Goal: Entertainment & Leisure: Consume media (video, audio)

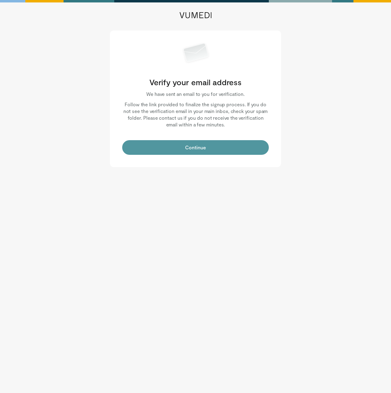
click at [207, 140] on button "Continue" at bounding box center [195, 147] width 147 height 15
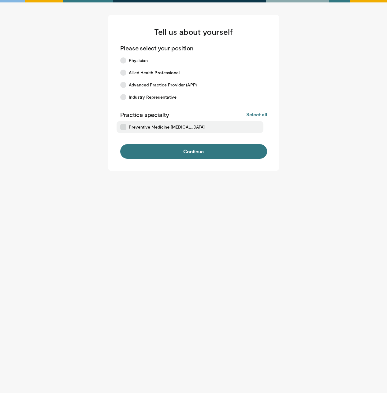
click at [137, 128] on span "Preventive Medicine [MEDICAL_DATA]" at bounding box center [167, 127] width 76 height 6
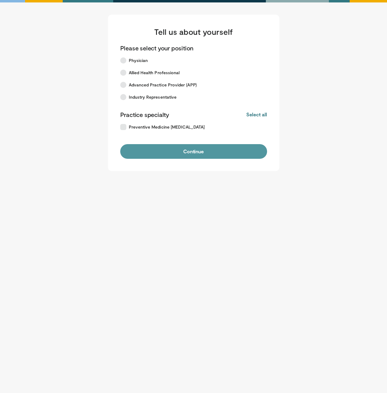
click at [161, 152] on button "Continue" at bounding box center [193, 151] width 147 height 15
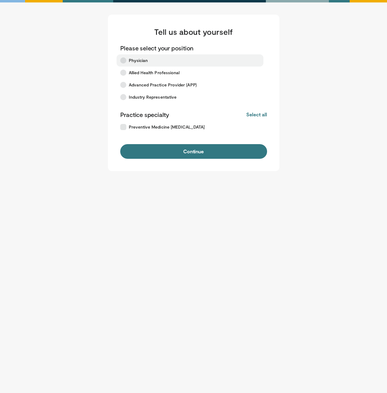
click at [145, 59] on span "Physician" at bounding box center [138, 60] width 19 height 6
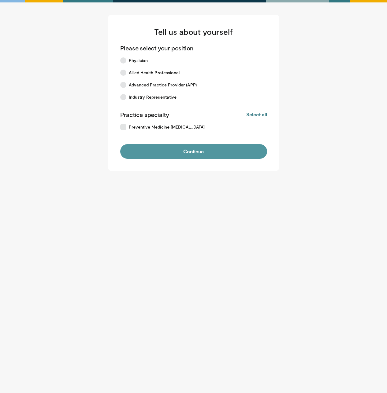
click at [200, 151] on button "Continue" at bounding box center [193, 151] width 147 height 15
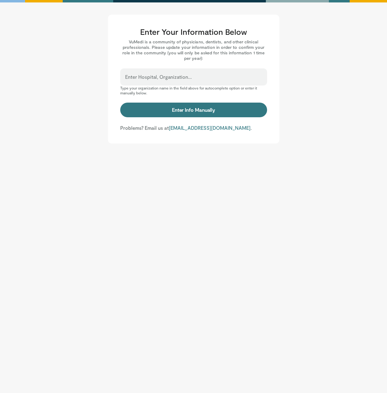
click at [182, 72] on div "Enter Hospital, Organization..." at bounding box center [193, 76] width 147 height 17
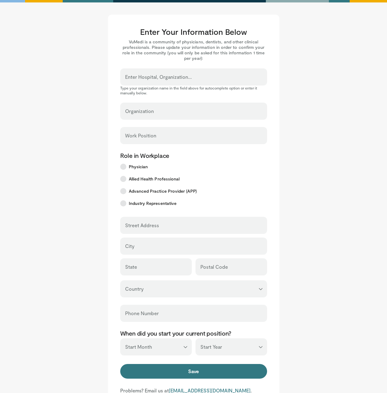
click at [182, 78] on input "Enter Hospital, Organization..." at bounding box center [193, 79] width 137 height 7
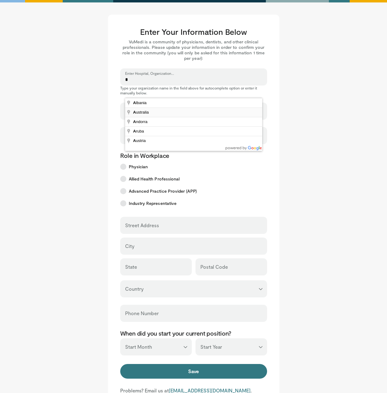
type input "*********"
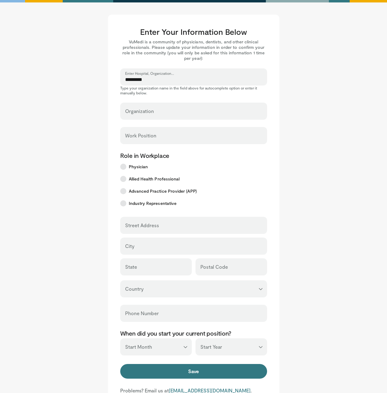
select select "**"
type input "*********"
click at [149, 132] on div "Work Position" at bounding box center [193, 135] width 147 height 17
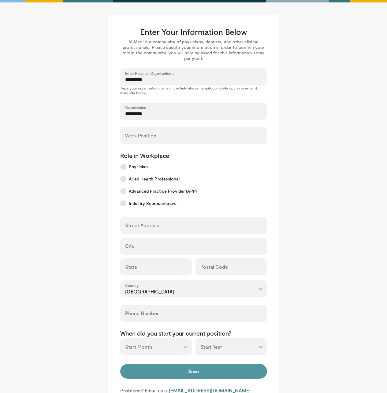
click at [224, 371] on button "Save" at bounding box center [193, 371] width 147 height 15
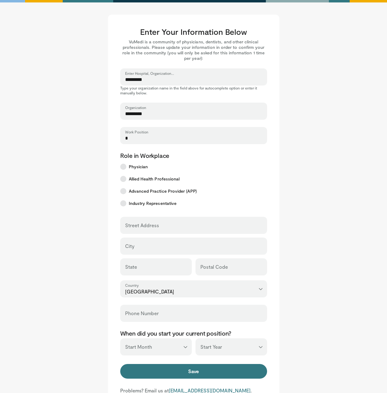
drag, startPoint x: 135, startPoint y: 139, endPoint x: 114, endPoint y: 138, distance: 21.4
click at [114, 138] on div "Enter Your Information Below VuMedi is a community of physicians, dentists, and…" at bounding box center [193, 211] width 171 height 392
drag, startPoint x: 138, startPoint y: 140, endPoint x: 106, endPoint y: 137, distance: 32.9
click at [106, 137] on main "Enter Your Information Below VuMedi is a community of physicians, dentists, and…" at bounding box center [193, 211] width 348 height 392
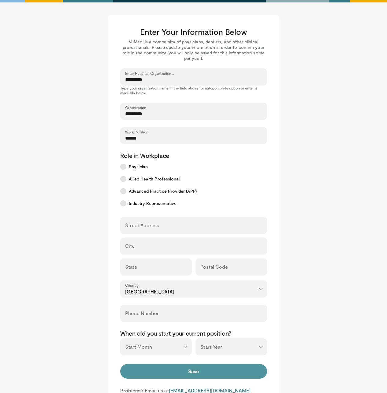
type input "******"
click at [244, 372] on button "Save" at bounding box center [193, 371] width 147 height 15
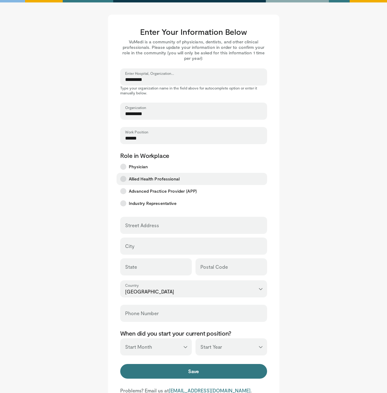
click at [161, 180] on span "Allied Health Professional" at bounding box center [154, 179] width 51 height 6
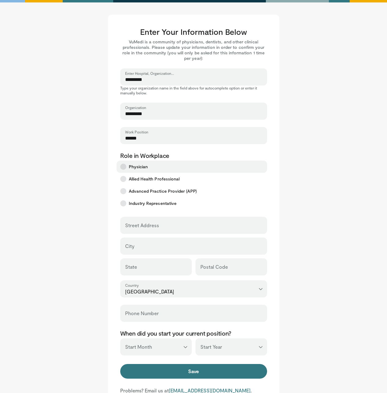
click at [156, 168] on label "Physician" at bounding box center [191, 167] width 150 height 12
click at [160, 232] on div "Street Address" at bounding box center [193, 225] width 147 height 17
click at [165, 226] on input "Street Address" at bounding box center [193, 228] width 137 height 7
type input "**********"
click at [165, 246] on input "City" at bounding box center [193, 249] width 137 height 7
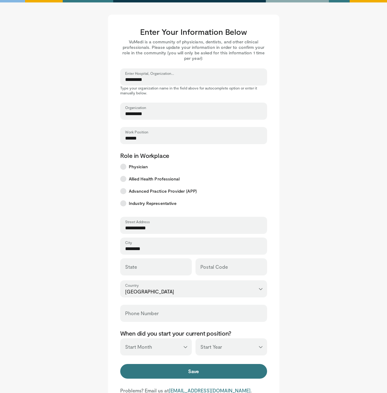
drag, startPoint x: 162, startPoint y: 249, endPoint x: 100, endPoint y: 254, distance: 62.5
click at [92, 251] on main "Enter Your Information Below VuMedi is a community of physicians, dentists, and…" at bounding box center [193, 211] width 348 height 392
type input "********"
click at [156, 276] on div "State Postal Code" at bounding box center [193, 268] width 147 height 18
click at [160, 271] on input "State" at bounding box center [156, 270] width 62 height 7
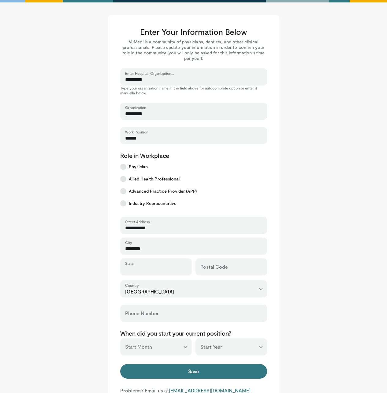
paste input "********"
type input "********"
click at [228, 271] on input "Postal Code" at bounding box center [231, 270] width 62 height 7
type input "****"
click at [176, 316] on input "Phone Number" at bounding box center [193, 316] width 137 height 7
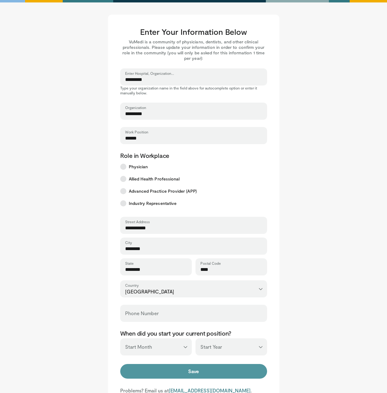
click at [253, 375] on button "Save" at bounding box center [193, 371] width 147 height 15
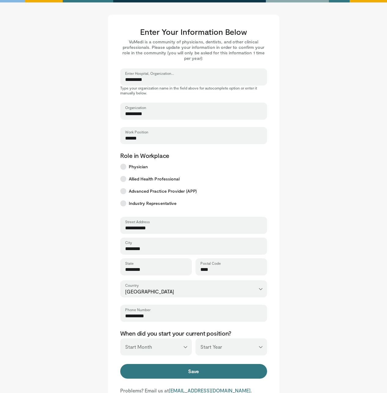
scroll to position [74, 0]
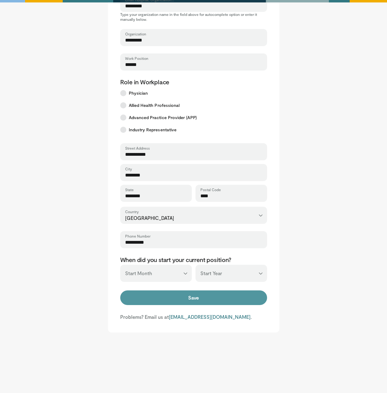
type input "**********"
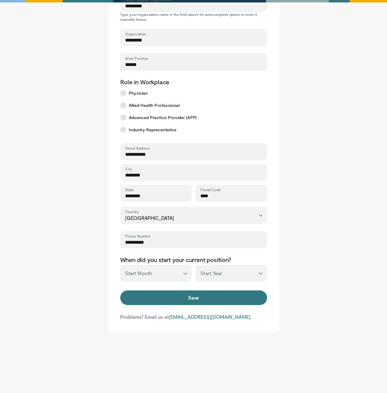
drag, startPoint x: 179, startPoint y: 297, endPoint x: 174, endPoint y: 288, distance: 9.7
click at [178, 297] on button "Save" at bounding box center [193, 298] width 147 height 15
click at [171, 278] on select "*** ******* ******** ***** ***** *** **** **** ****** ********* ******* *******…" at bounding box center [156, 273] width 72 height 17
select select "*"
click at [120, 265] on select "*** ******* ******** ***** ***** *** **** **** ****** ********* ******* *******…" at bounding box center [156, 273] width 72 height 17
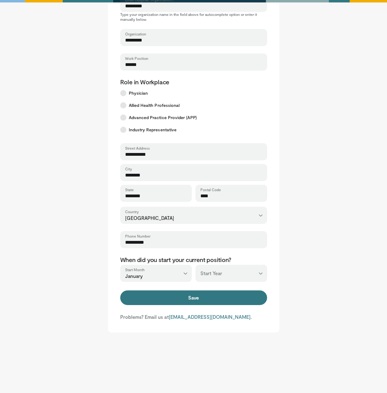
click at [215, 274] on select "*** **** **** **** **** **** **** **** **** **** **** **** **** **** **** **** …" at bounding box center [231, 273] width 72 height 17
select select "****"
click at [195, 265] on select "*** **** **** **** **** **** **** **** **** **** **** **** **** **** **** **** …" at bounding box center [231, 273] width 72 height 17
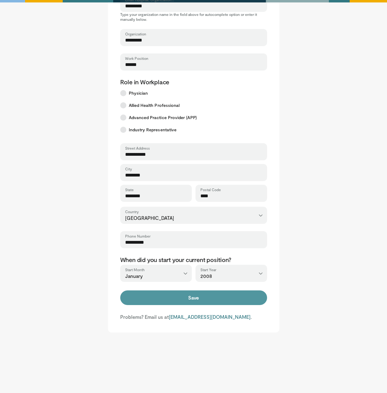
click at [248, 304] on button "Save" at bounding box center [193, 298] width 147 height 15
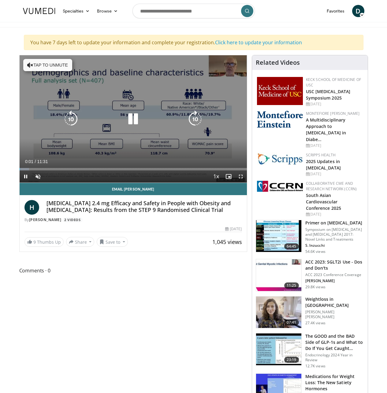
click at [38, 63] on button "Tap to unmute" at bounding box center [47, 65] width 49 height 12
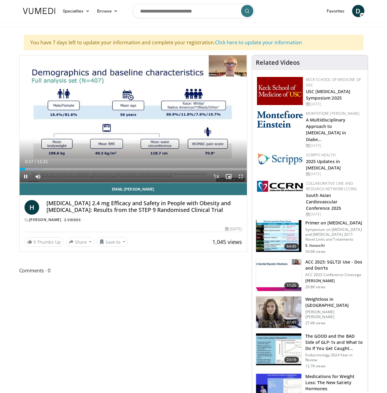
click at [20, 182] on div "Current Time 0:17 / Duration 11:31 Pause Skip Backward Skip Forward Mute Loaded…" at bounding box center [133, 177] width 227 height 12
drag, startPoint x: 6, startPoint y: 181, endPoint x: 2, endPoint y: 181, distance: 3.7
click at [20, 171] on div "Loaded : 10.04% 00:04 00:36" at bounding box center [133, 168] width 227 height 6
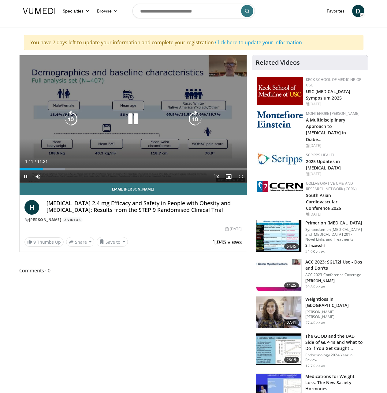
click at [133, 124] on icon "Video Player" at bounding box center [132, 119] width 17 height 17
click at [124, 126] on icon "Video Player" at bounding box center [132, 119] width 17 height 17
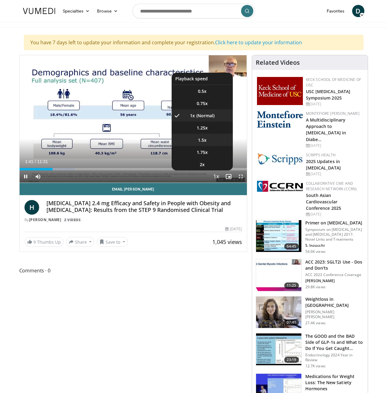
click at [220, 146] on li "1.5x" at bounding box center [201, 140] width 61 height 12
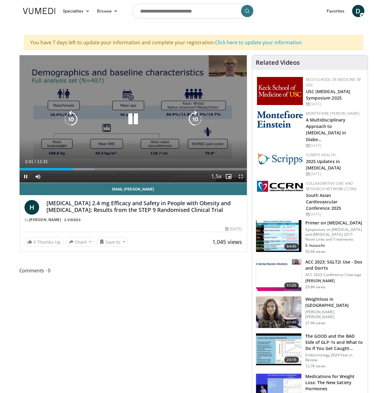
click at [94, 83] on div "10 seconds Tap to unmute" at bounding box center [133, 118] width 227 height 127
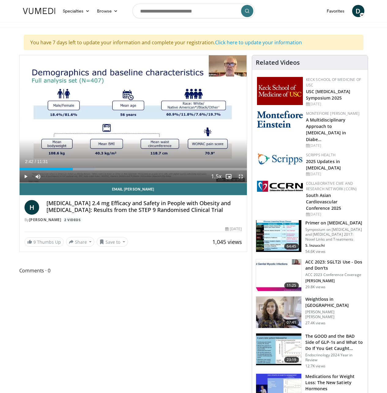
click at [244, 183] on span "Video Player" at bounding box center [240, 177] width 12 height 12
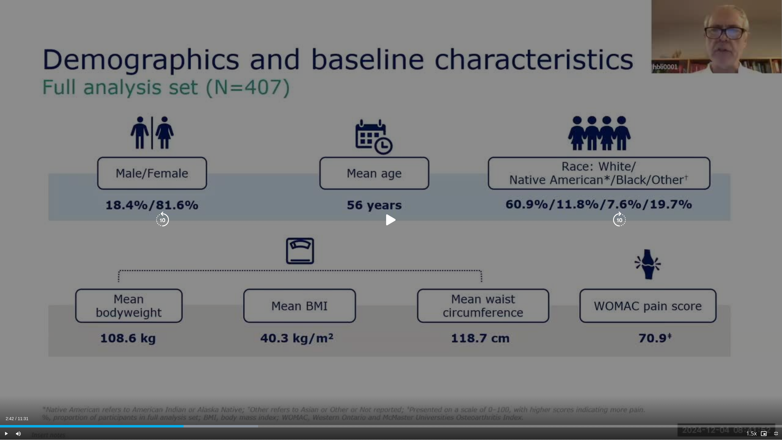
click at [389, 219] on icon "Video Player" at bounding box center [391, 219] width 17 height 17
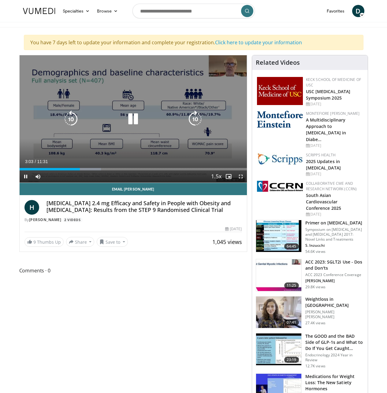
click at [128, 127] on icon "Video Player" at bounding box center [132, 119] width 17 height 17
click at [126, 123] on icon "Video Player" at bounding box center [132, 119] width 17 height 17
click at [128, 124] on icon "Video Player" at bounding box center [132, 119] width 17 height 17
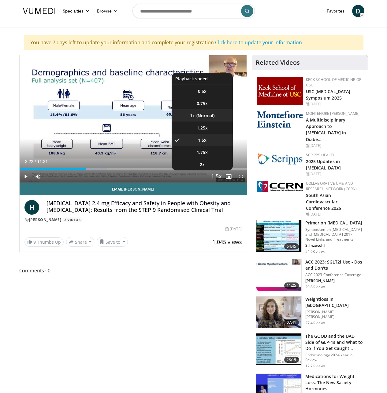
click at [223, 122] on li "1x" at bounding box center [201, 115] width 61 height 12
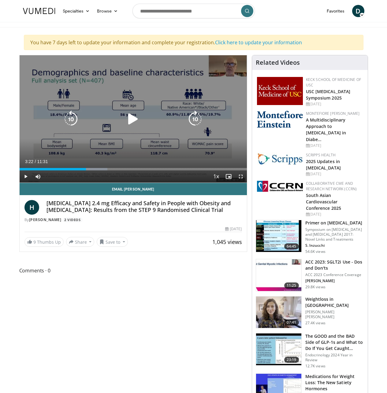
click at [127, 127] on icon "Video Player" at bounding box center [132, 119] width 17 height 17
click at [130, 128] on icon "Video Player" at bounding box center [132, 119] width 17 height 17
click at [127, 122] on icon "Video Player" at bounding box center [132, 119] width 17 height 17
click at [131, 127] on icon "Video Player" at bounding box center [132, 119] width 17 height 17
click at [124, 127] on icon "Video Player" at bounding box center [132, 119] width 17 height 17
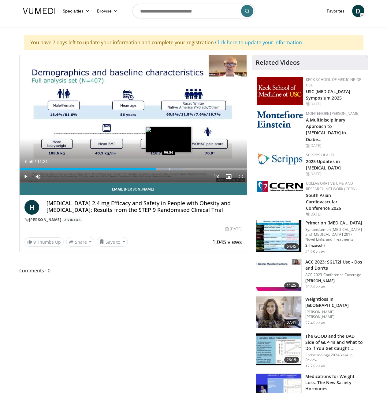
click at [153, 171] on div "Loaded : 71.76% 06:56 06:56" at bounding box center [133, 169] width 227 height 2
click at [166, 171] on div "Progress Bar" at bounding box center [166, 169] width 1 height 2
click at [165, 171] on div "Progress Bar" at bounding box center [165, 169] width 1 height 2
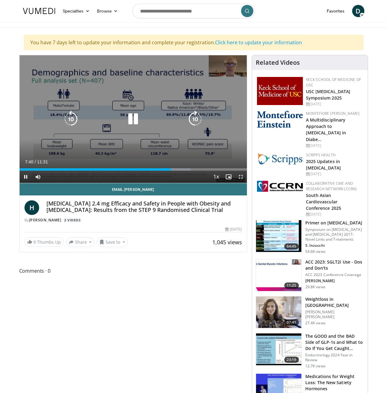
click at [127, 126] on icon "Video Player" at bounding box center [132, 119] width 17 height 17
click at [124, 123] on icon "Video Player" at bounding box center [132, 119] width 17 height 17
click at [62, 126] on icon "Video Player" at bounding box center [70, 119] width 17 height 17
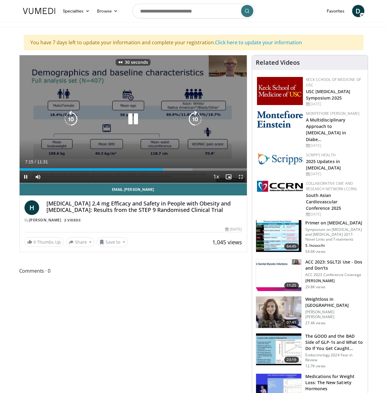
click at [62, 126] on icon "Video Player" at bounding box center [70, 119] width 17 height 17
click at [131, 126] on icon "Video Player" at bounding box center [132, 119] width 17 height 17
click at [130, 119] on icon "Video Player" at bounding box center [132, 119] width 17 height 17
click at [132, 127] on icon "Video Player" at bounding box center [132, 119] width 17 height 17
click at [118, 119] on div "Video Player" at bounding box center [133, 119] width 136 height 12
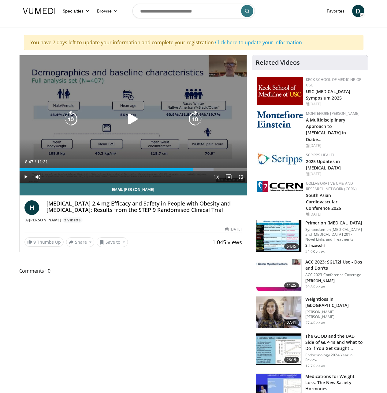
click at [132, 128] on icon "Video Player" at bounding box center [132, 119] width 17 height 17
click at [125, 124] on icon "Video Player" at bounding box center [132, 119] width 17 height 17
click at [127, 124] on icon "Video Player" at bounding box center [132, 119] width 17 height 17
click at [134, 125] on icon "Video Player" at bounding box center [132, 119] width 17 height 17
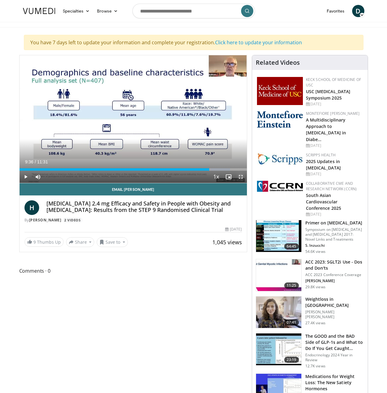
click at [246, 183] on span "Video Player" at bounding box center [240, 177] width 12 height 12
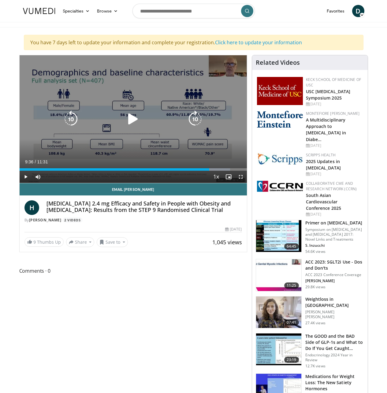
click at [127, 124] on icon "Video Player" at bounding box center [132, 119] width 17 height 17
click at [130, 123] on icon "Video Player" at bounding box center [132, 119] width 17 height 17
click at [129, 124] on icon "Video Player" at bounding box center [132, 119] width 17 height 17
click at [133, 128] on icon "Video Player" at bounding box center [132, 119] width 17 height 17
click at [124, 128] on icon "Video Player" at bounding box center [132, 119] width 17 height 17
